Goal: Task Accomplishment & Management: Use online tool/utility

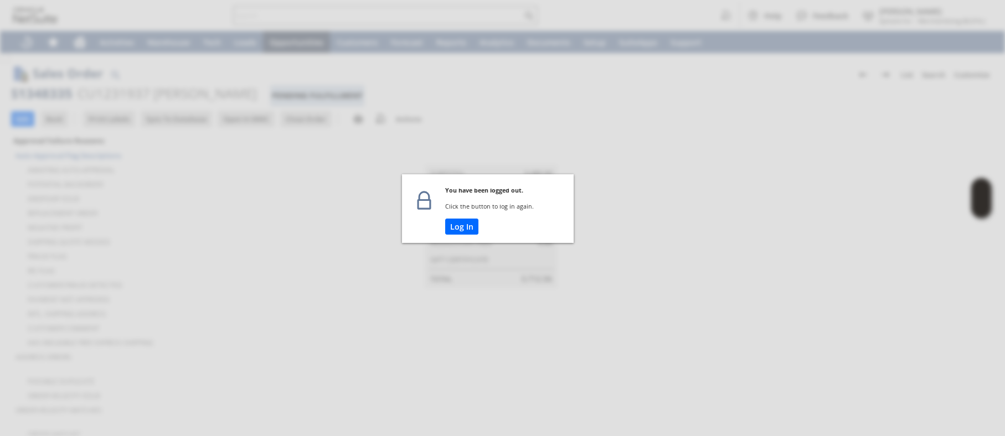
scroll to position [811, 0]
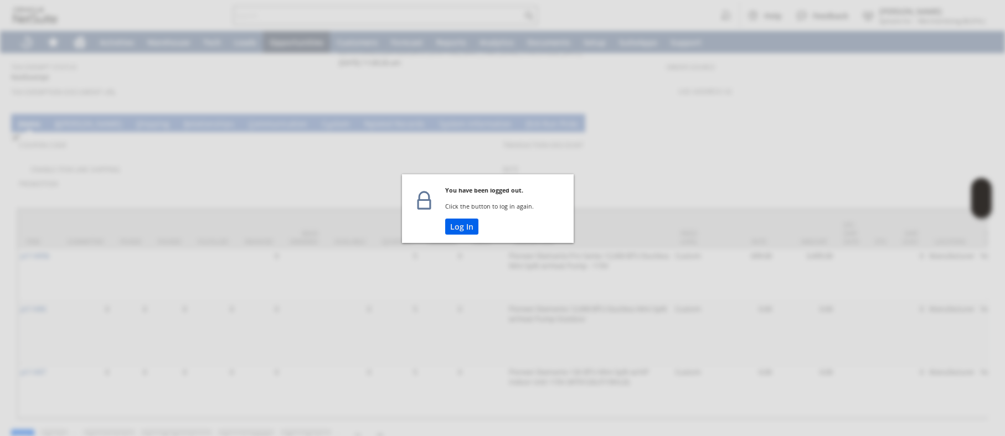
click at [465, 230] on button "Log In" at bounding box center [461, 227] width 33 height 16
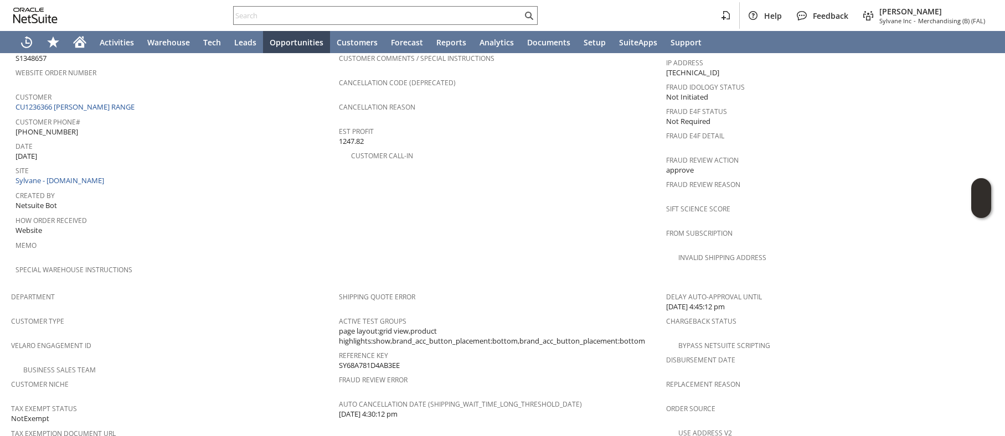
scroll to position [212, 0]
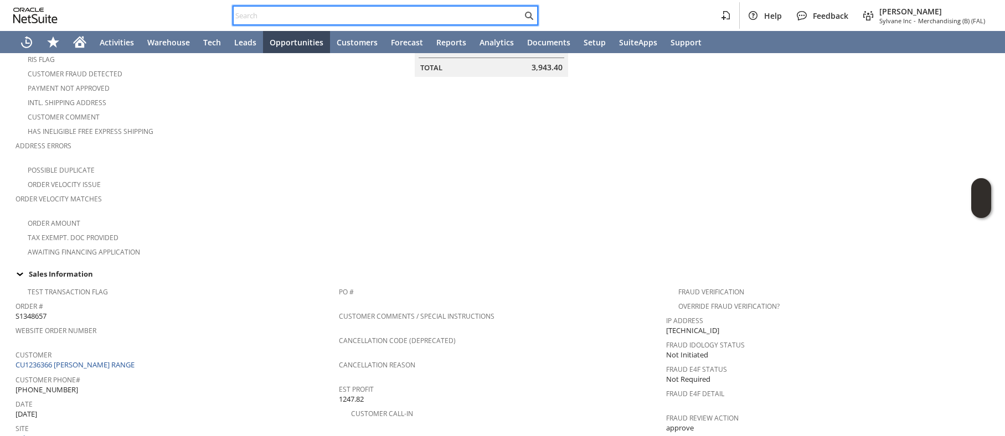
click at [284, 19] on input "text" at bounding box center [378, 15] width 289 height 13
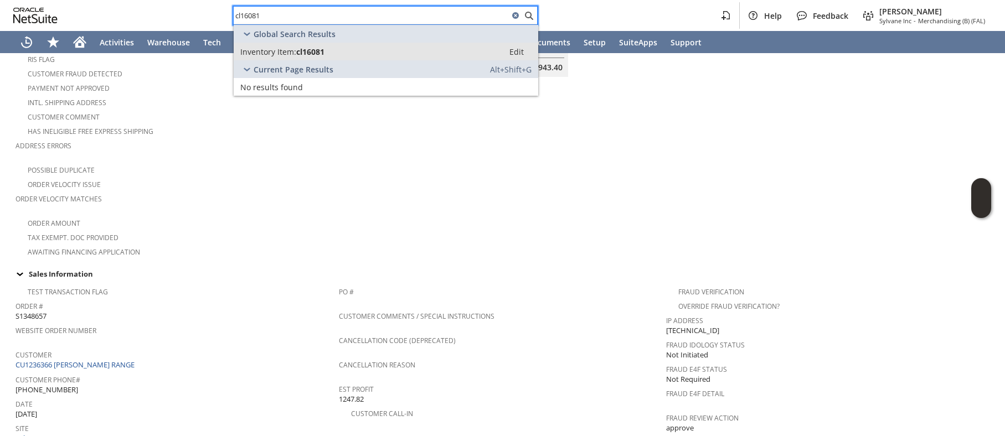
type input "cl16081"
click at [269, 54] on span "Inventory Item:" at bounding box center [268, 52] width 56 height 11
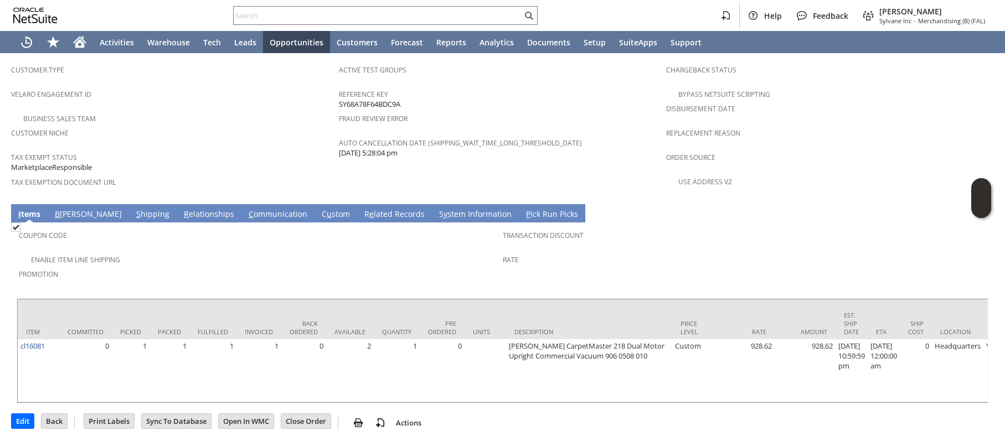
scroll to position [351, 0]
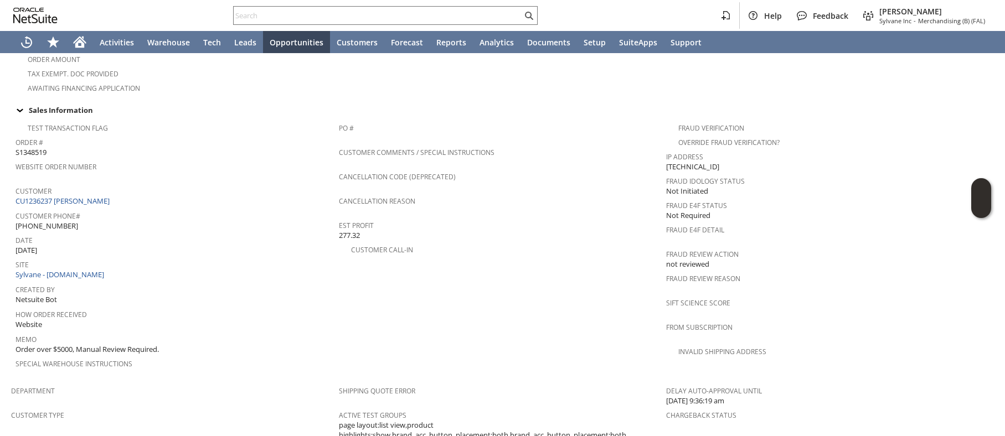
scroll to position [378, 0]
